Goal: Navigation & Orientation: Find specific page/section

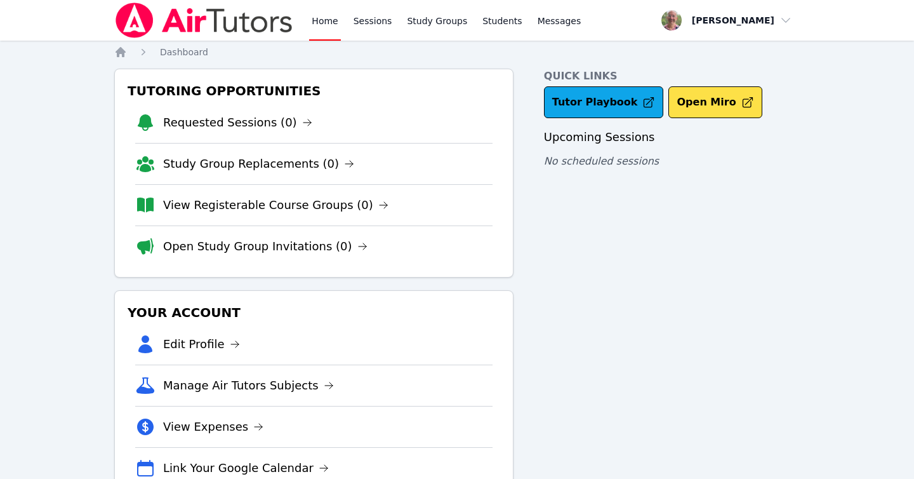
click at [142, 21] on img at bounding box center [204, 21] width 180 height 36
click at [213, 14] on img at bounding box center [204, 21] width 180 height 36
